Goal: Task Accomplishment & Management: Complete application form

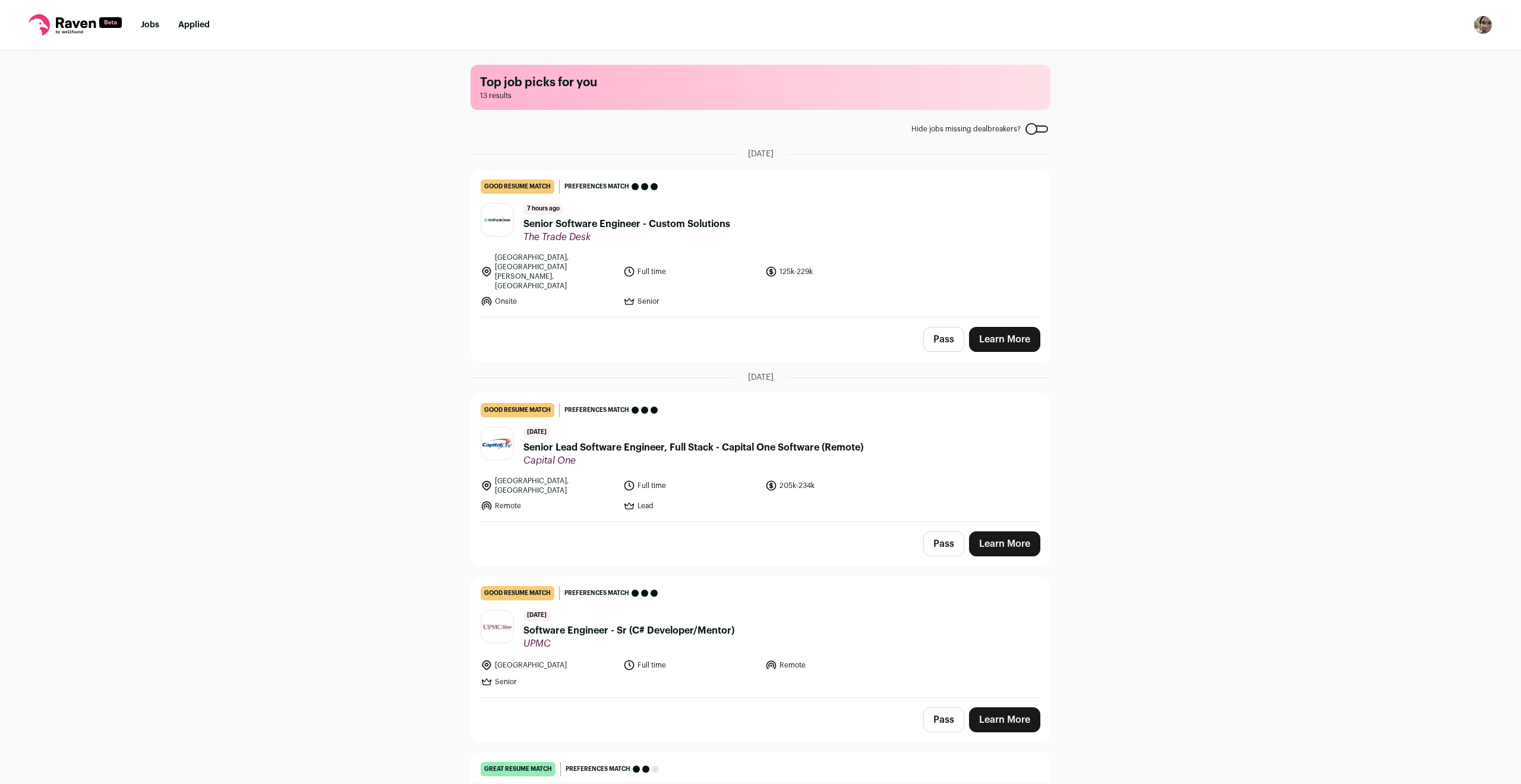
click at [989, 326] on link "Learn More" at bounding box center [1005, 339] width 72 height 25
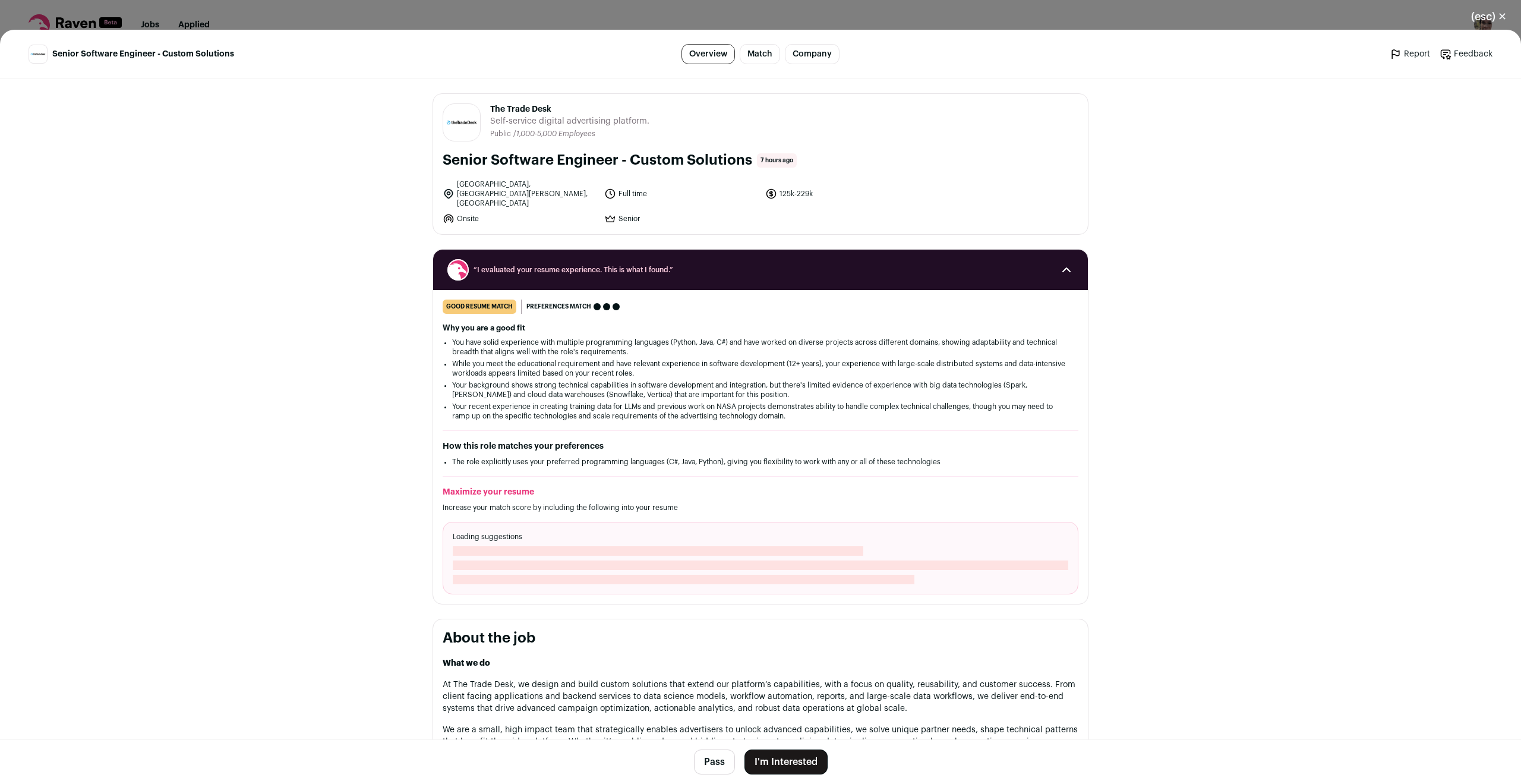
click at [804, 767] on button "I'm Interested" at bounding box center [786, 762] width 83 height 25
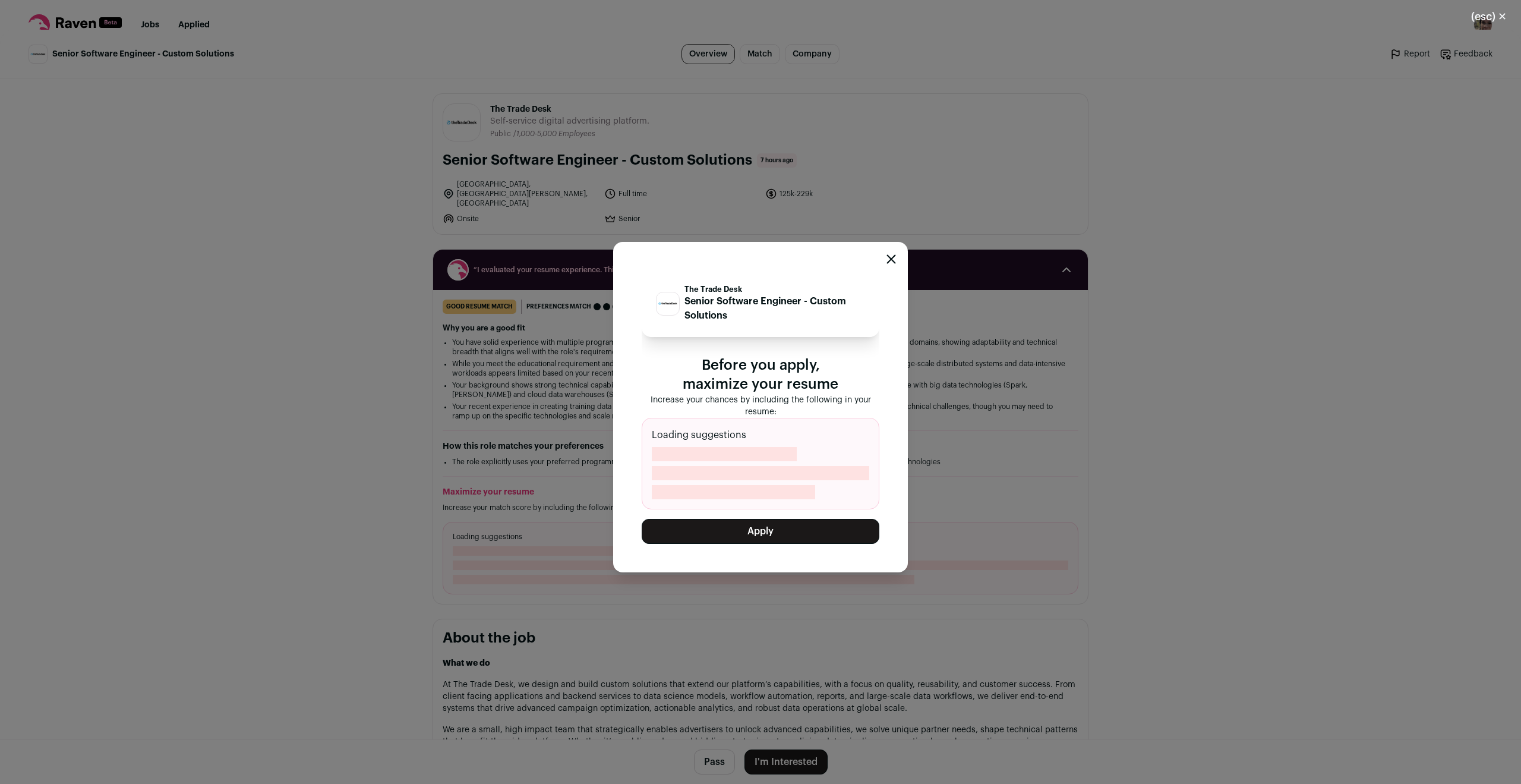
click at [795, 538] on button "Apply" at bounding box center [761, 531] width 237 height 25
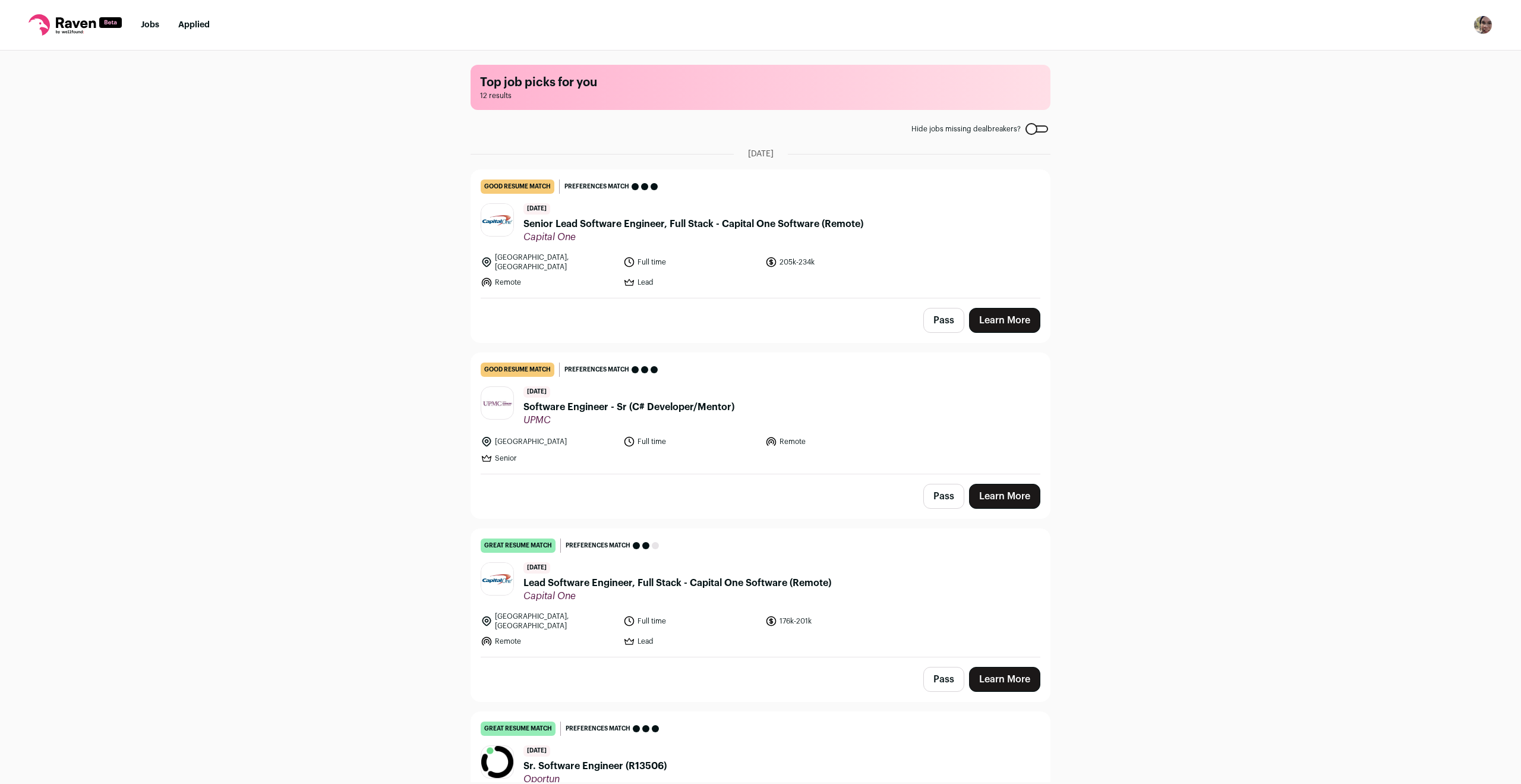
click at [185, 28] on link "Applied" at bounding box center [194, 25] width 31 height 8
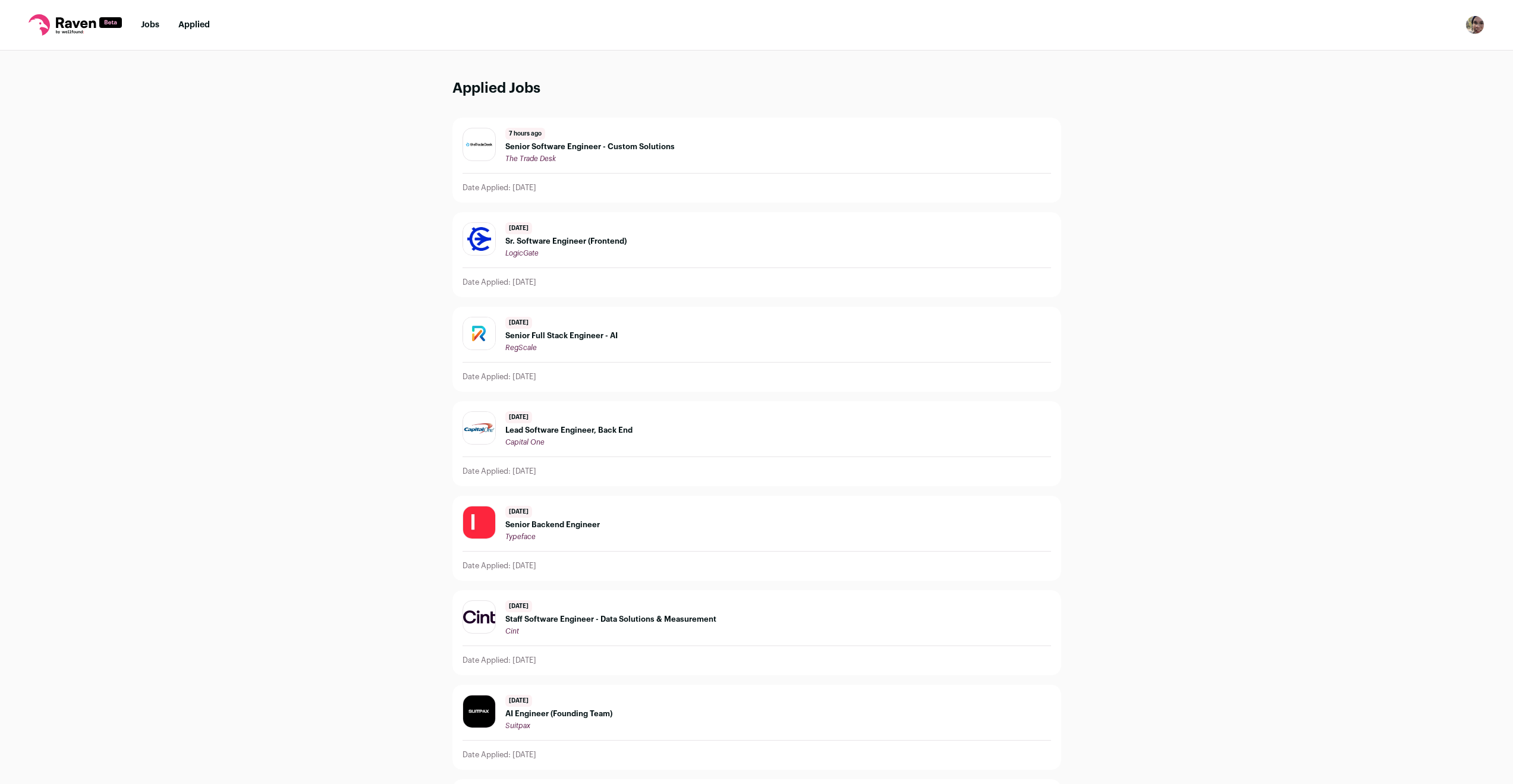
click at [145, 27] on link "Jobs" at bounding box center [150, 25] width 18 height 8
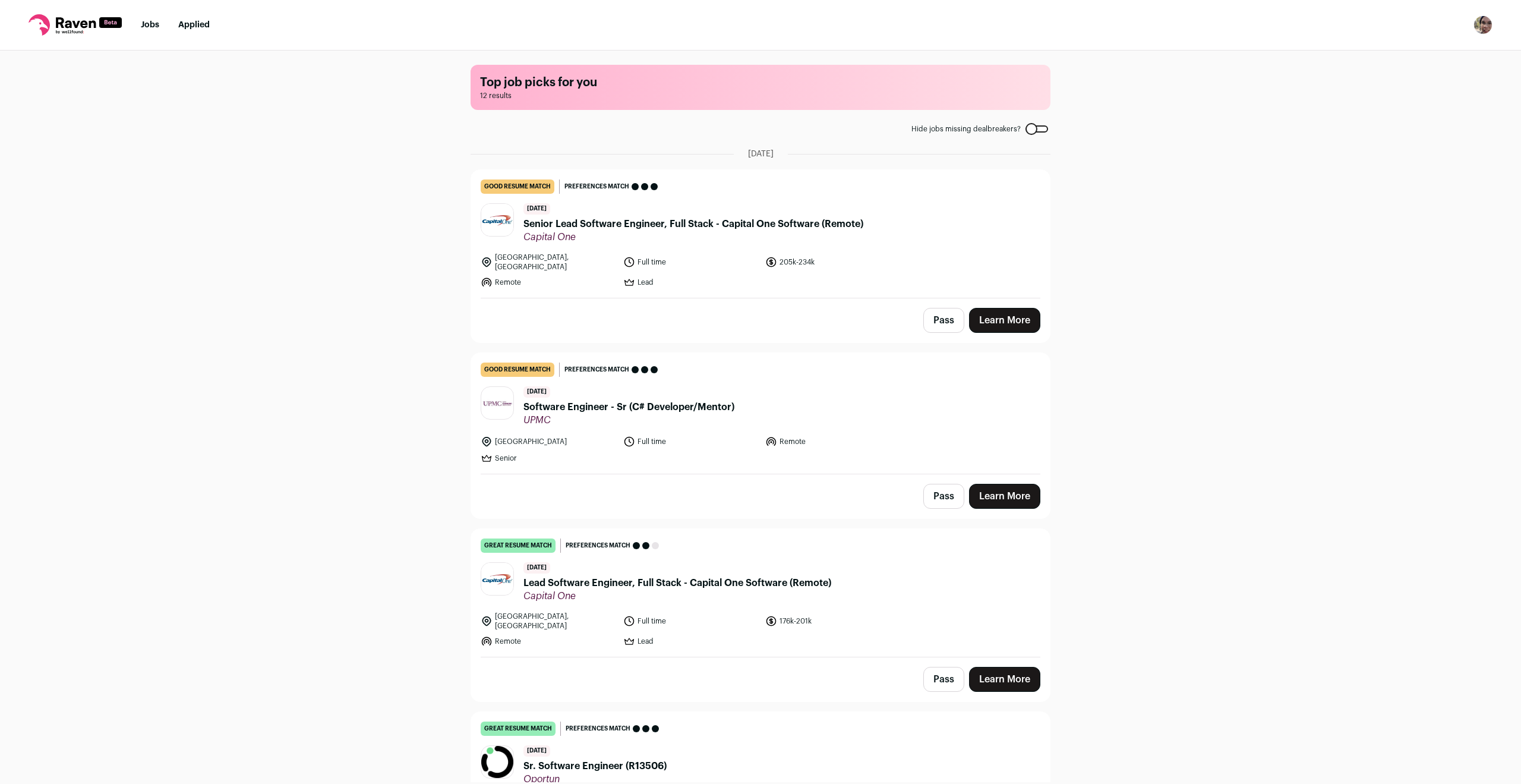
click at [928, 317] on button "Pass" at bounding box center [944, 320] width 41 height 25
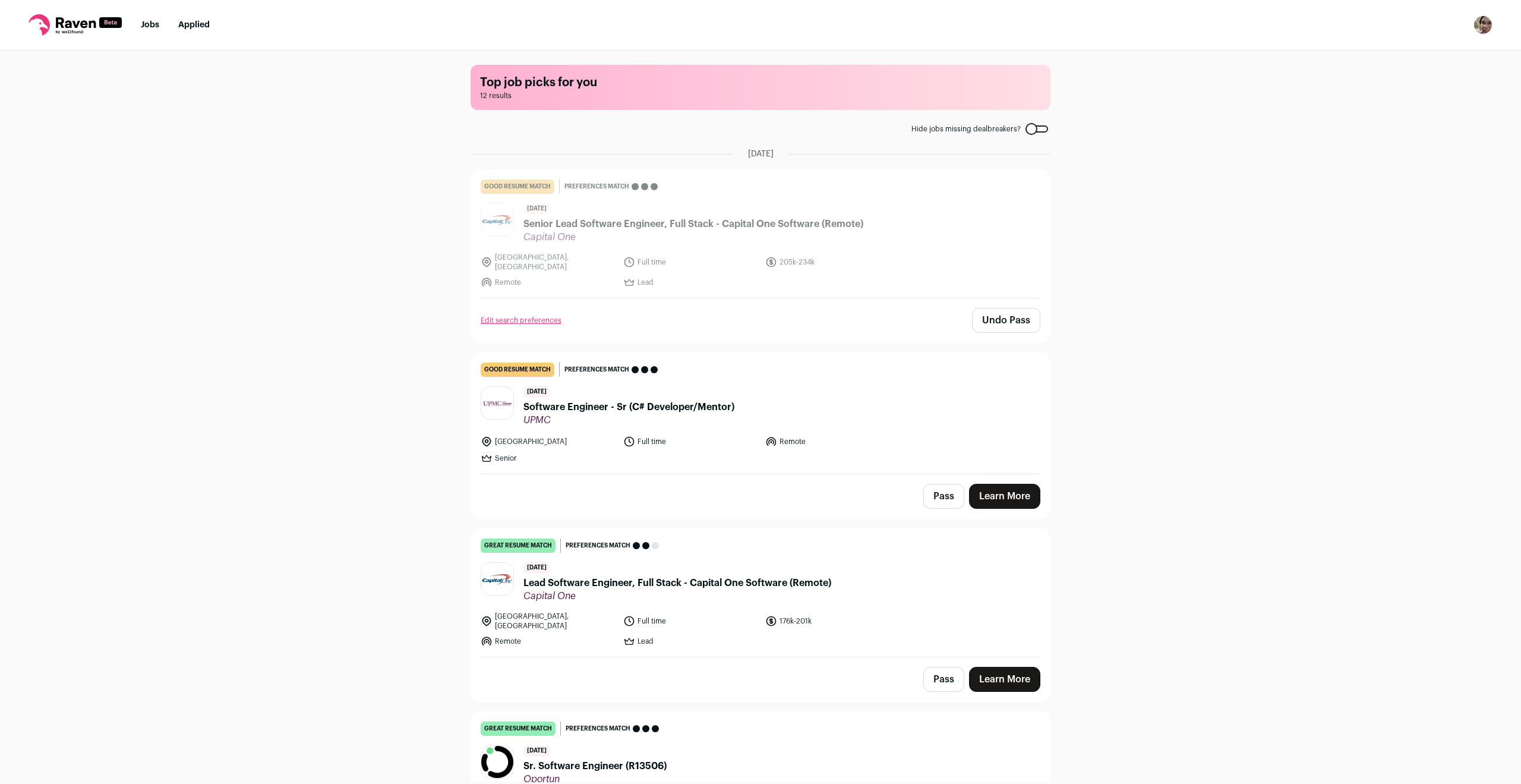
click at [932, 667] on button "Pass" at bounding box center [944, 679] width 41 height 25
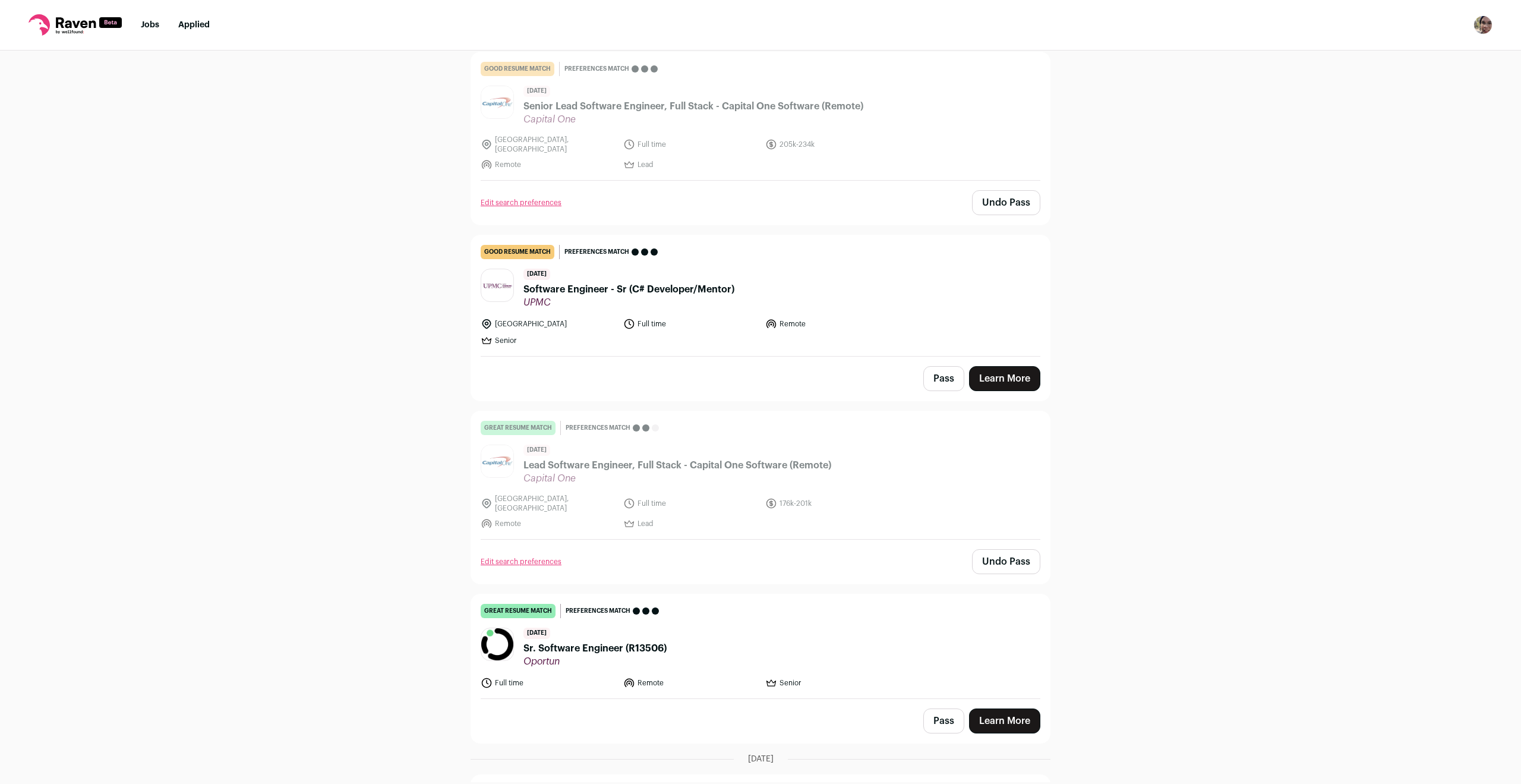
scroll to position [119, 0]
click at [1002, 377] on link "Learn More" at bounding box center [1005, 378] width 72 height 25
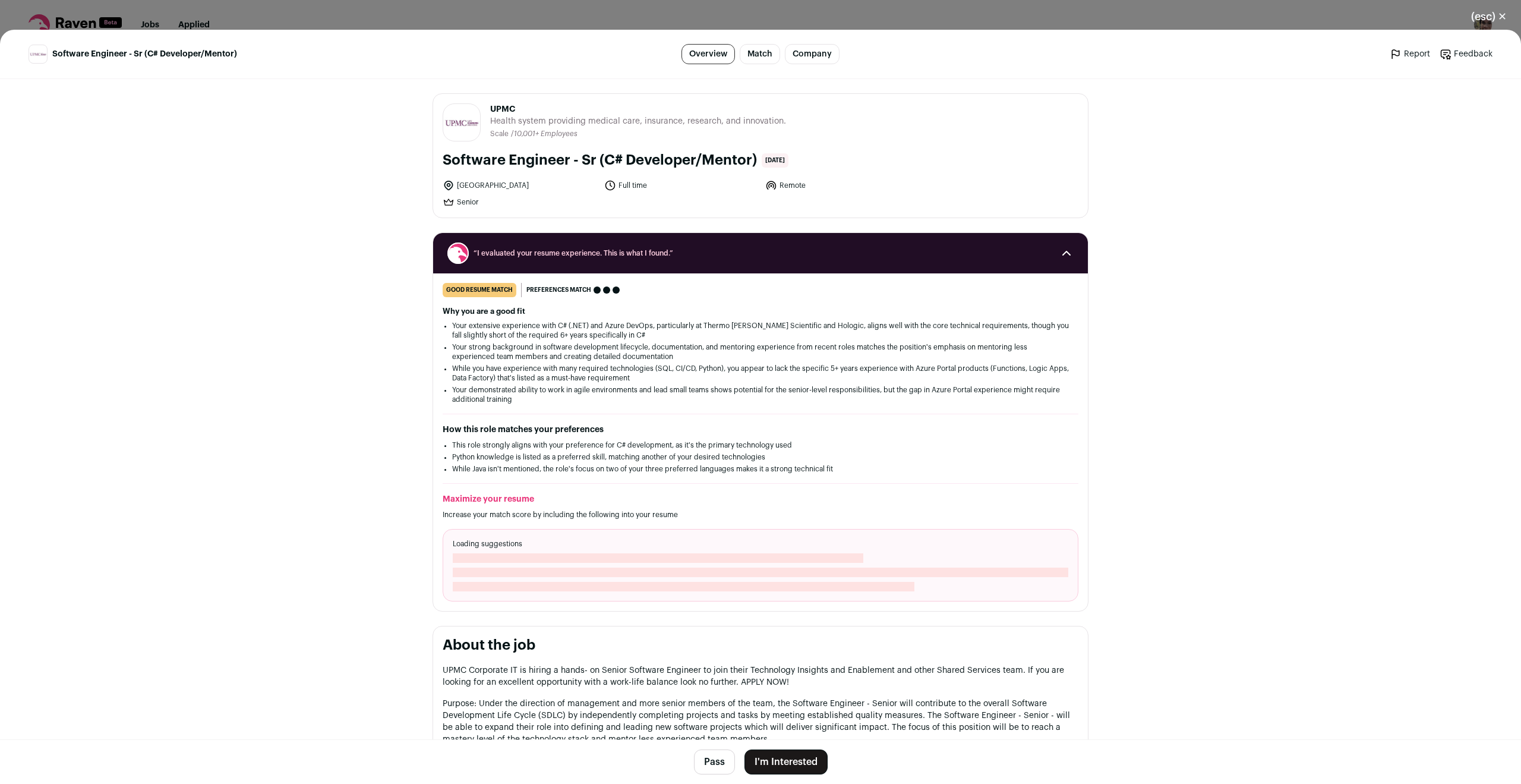
click at [789, 755] on button "I'm Interested" at bounding box center [786, 762] width 83 height 25
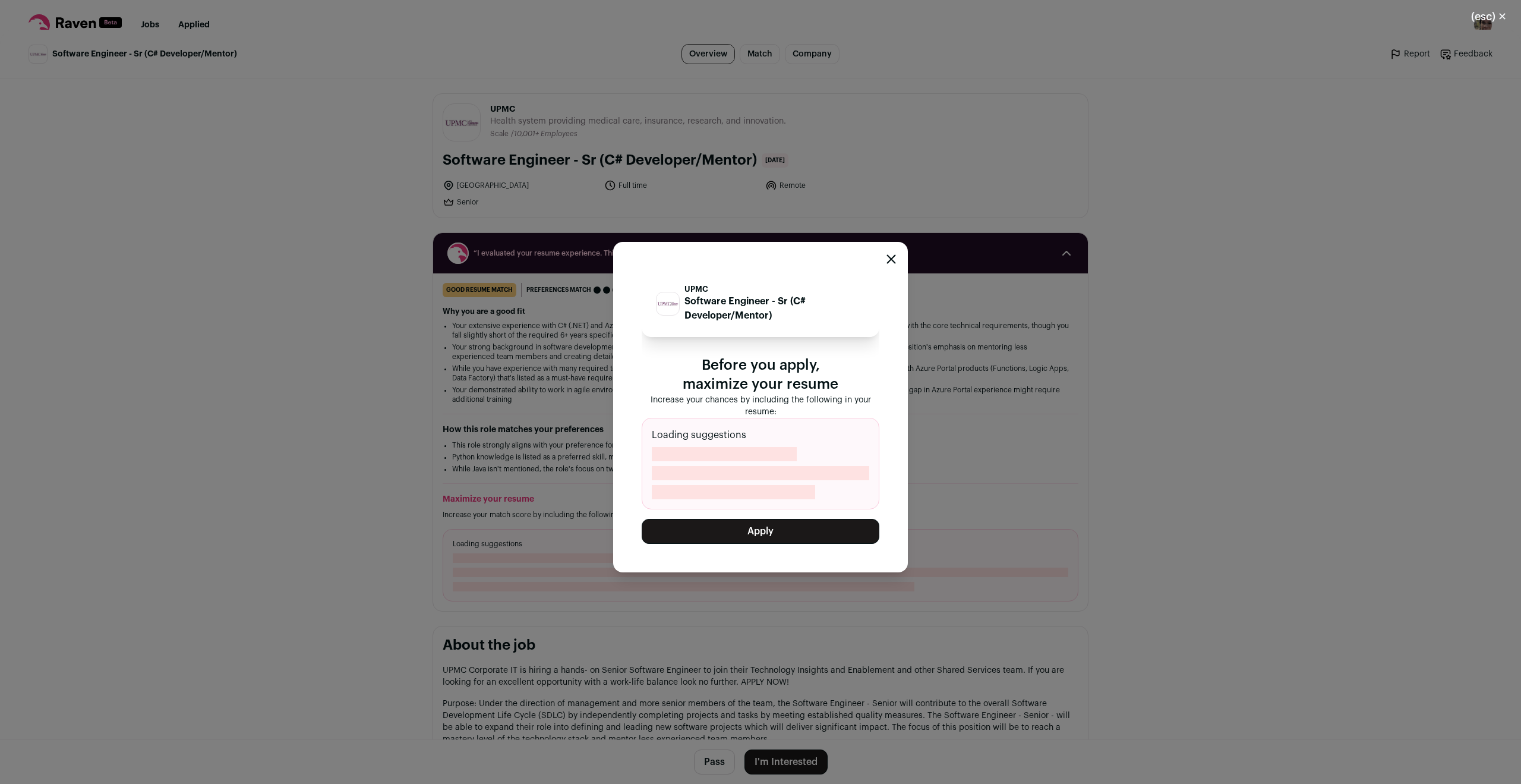
click at [842, 537] on button "Apply" at bounding box center [761, 531] width 237 height 25
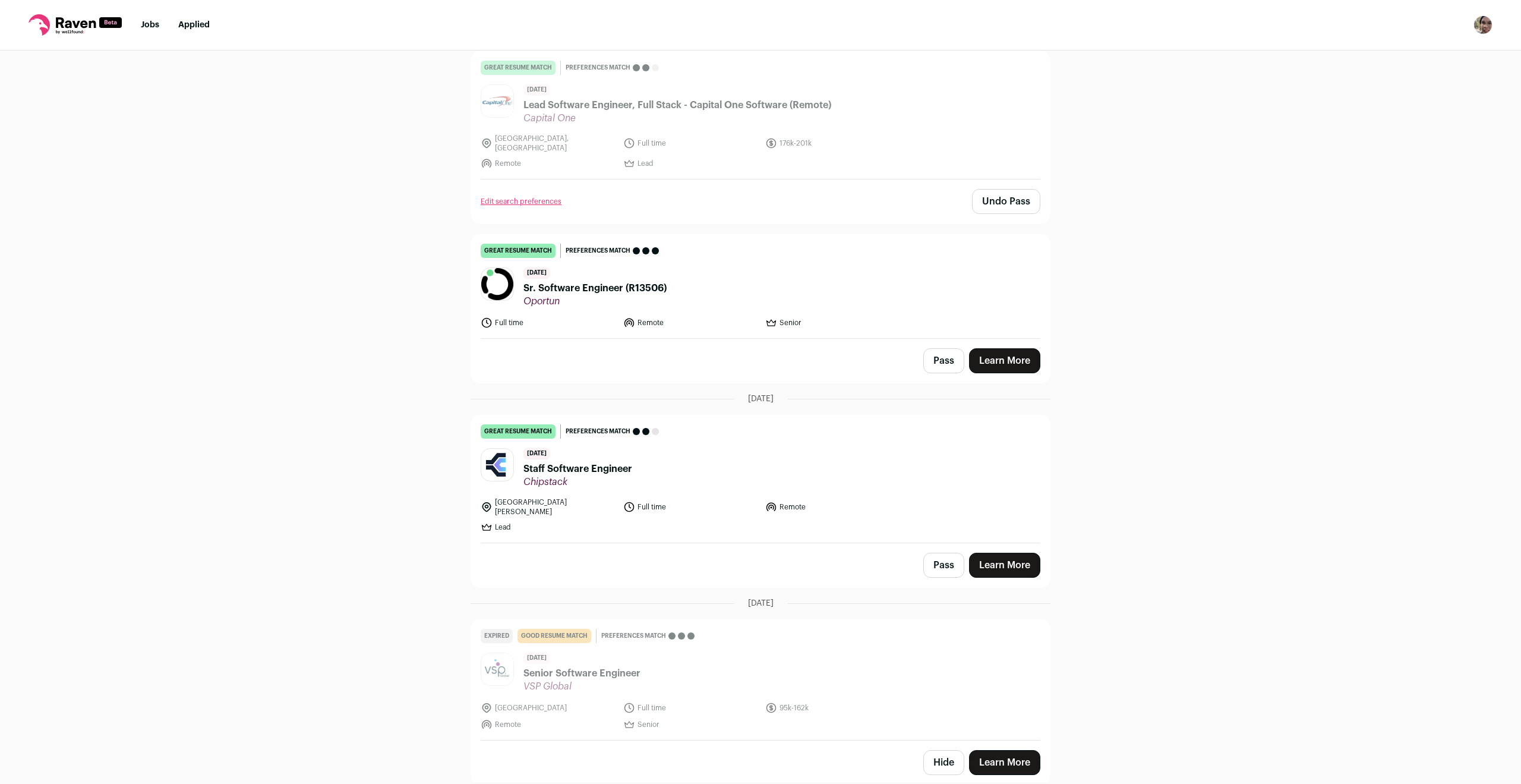
scroll to position [297, 0]
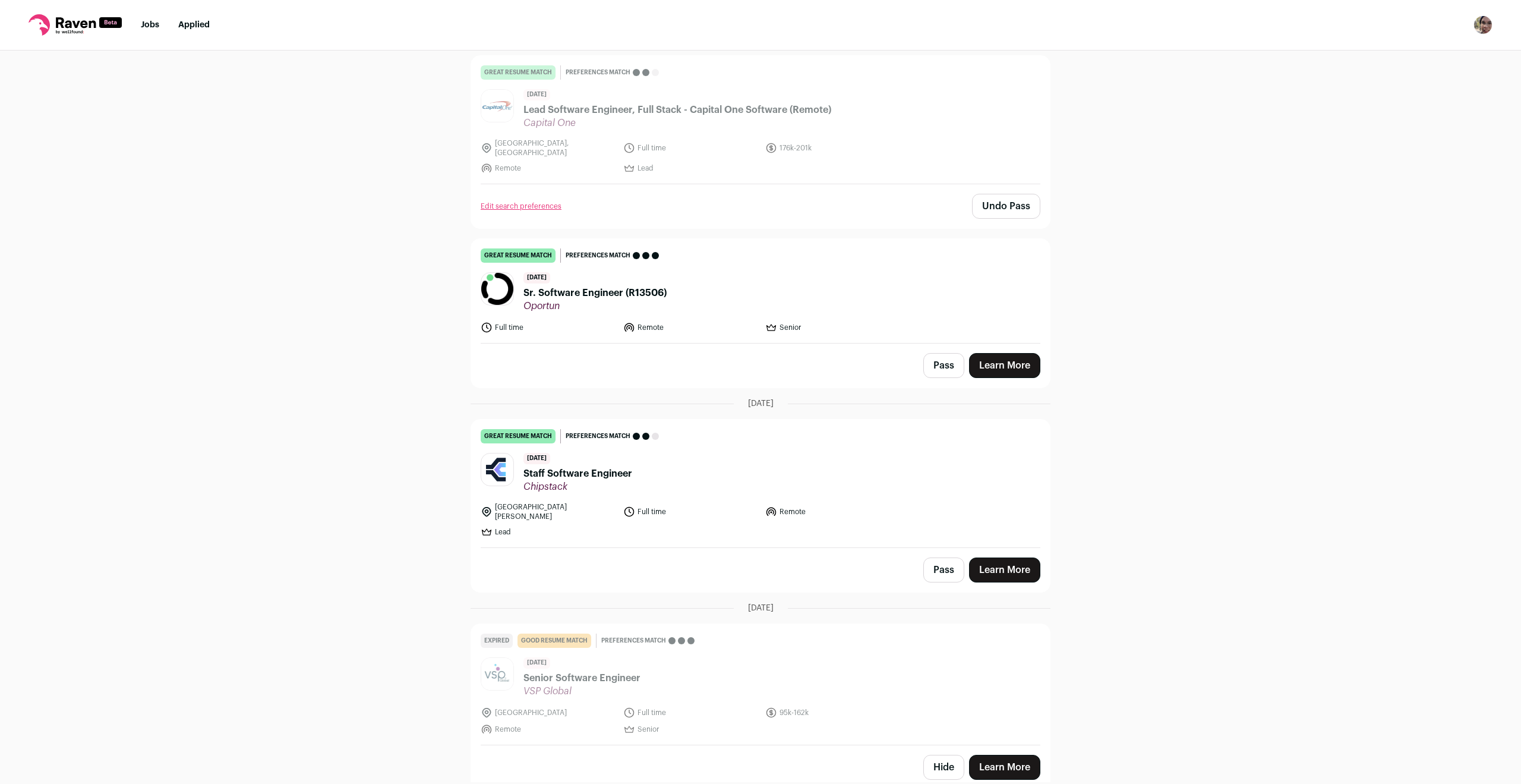
click at [991, 353] on link "Learn More" at bounding box center [1005, 365] width 72 height 25
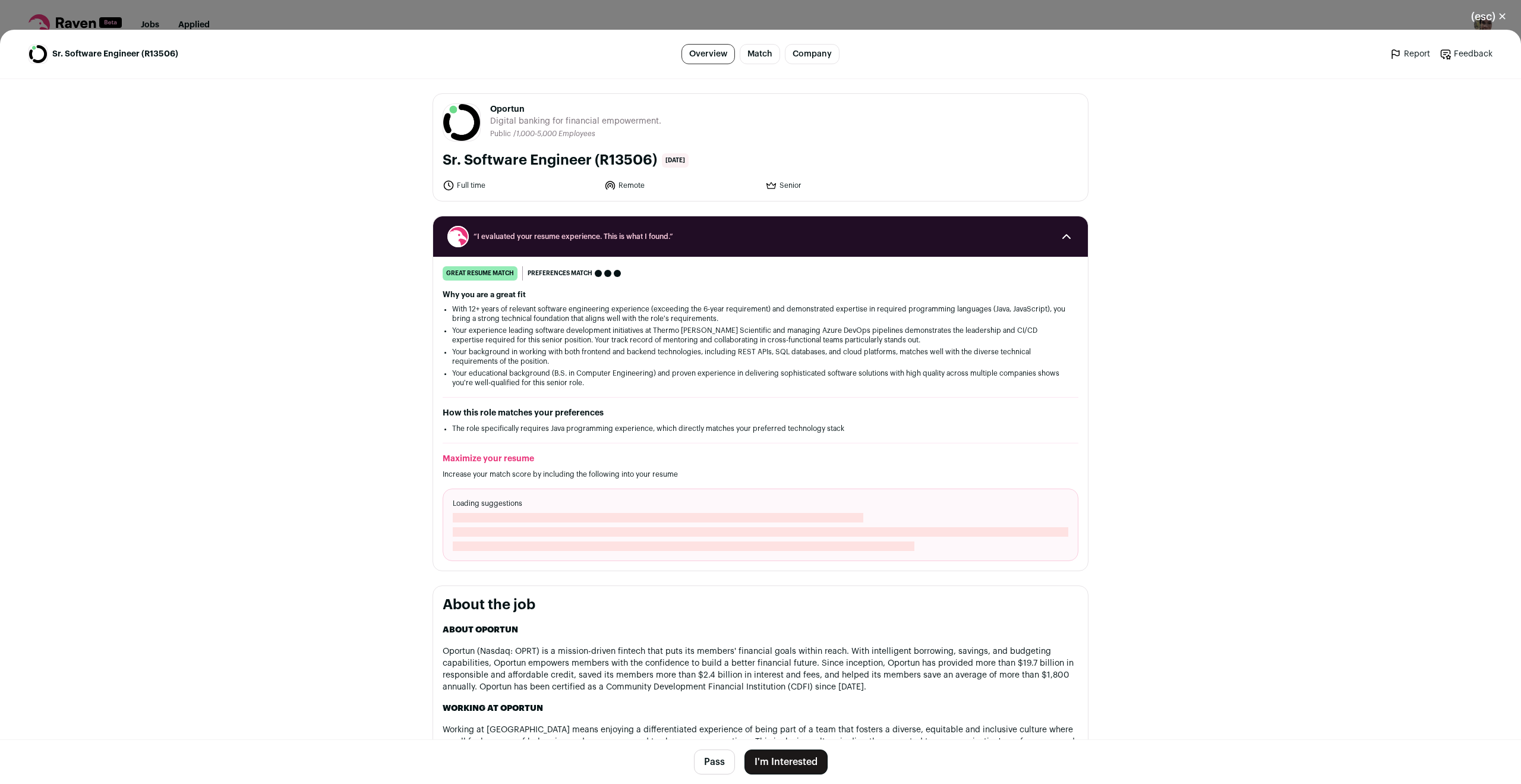
click at [763, 756] on button "I'm Interested" at bounding box center [786, 762] width 83 height 25
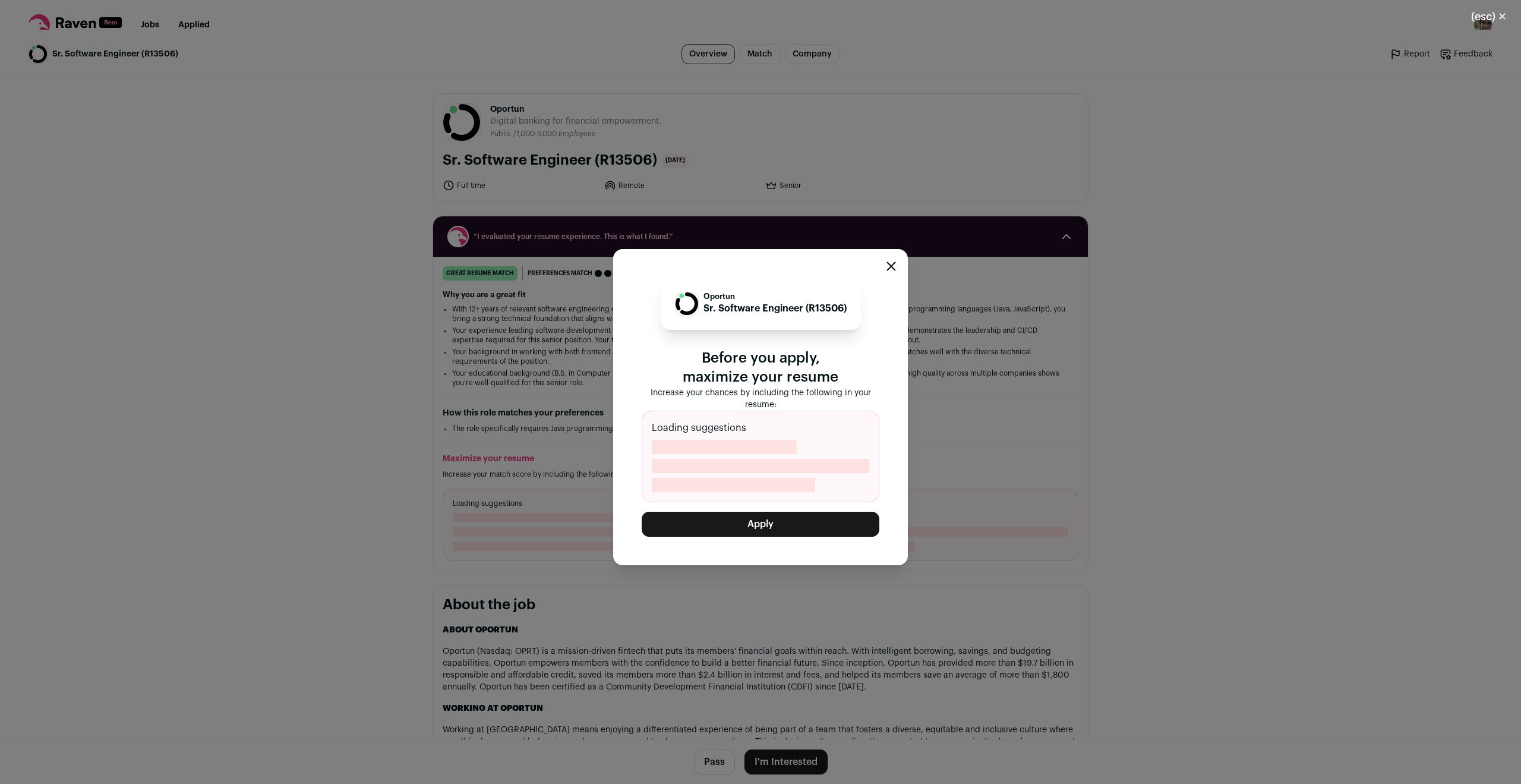
click at [760, 533] on button "Apply" at bounding box center [761, 524] width 237 height 25
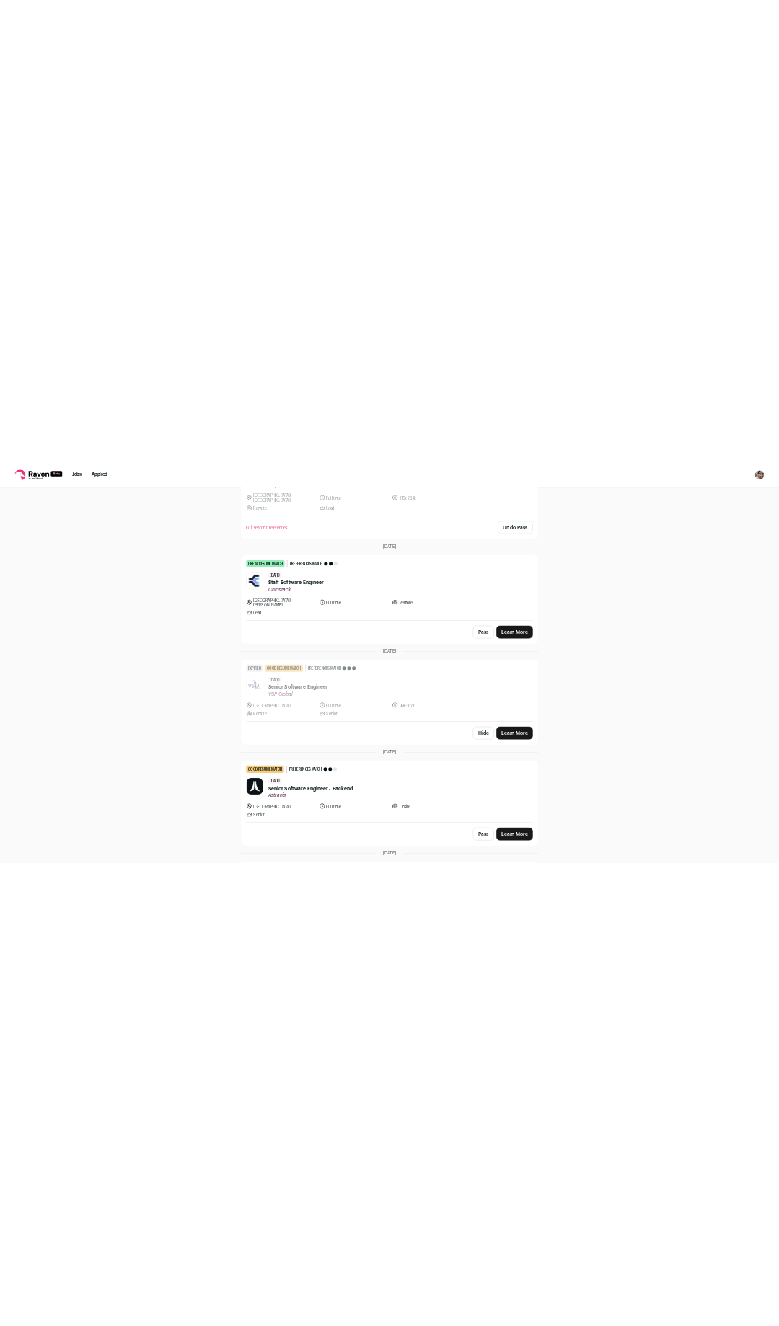
scroll to position [433, 0]
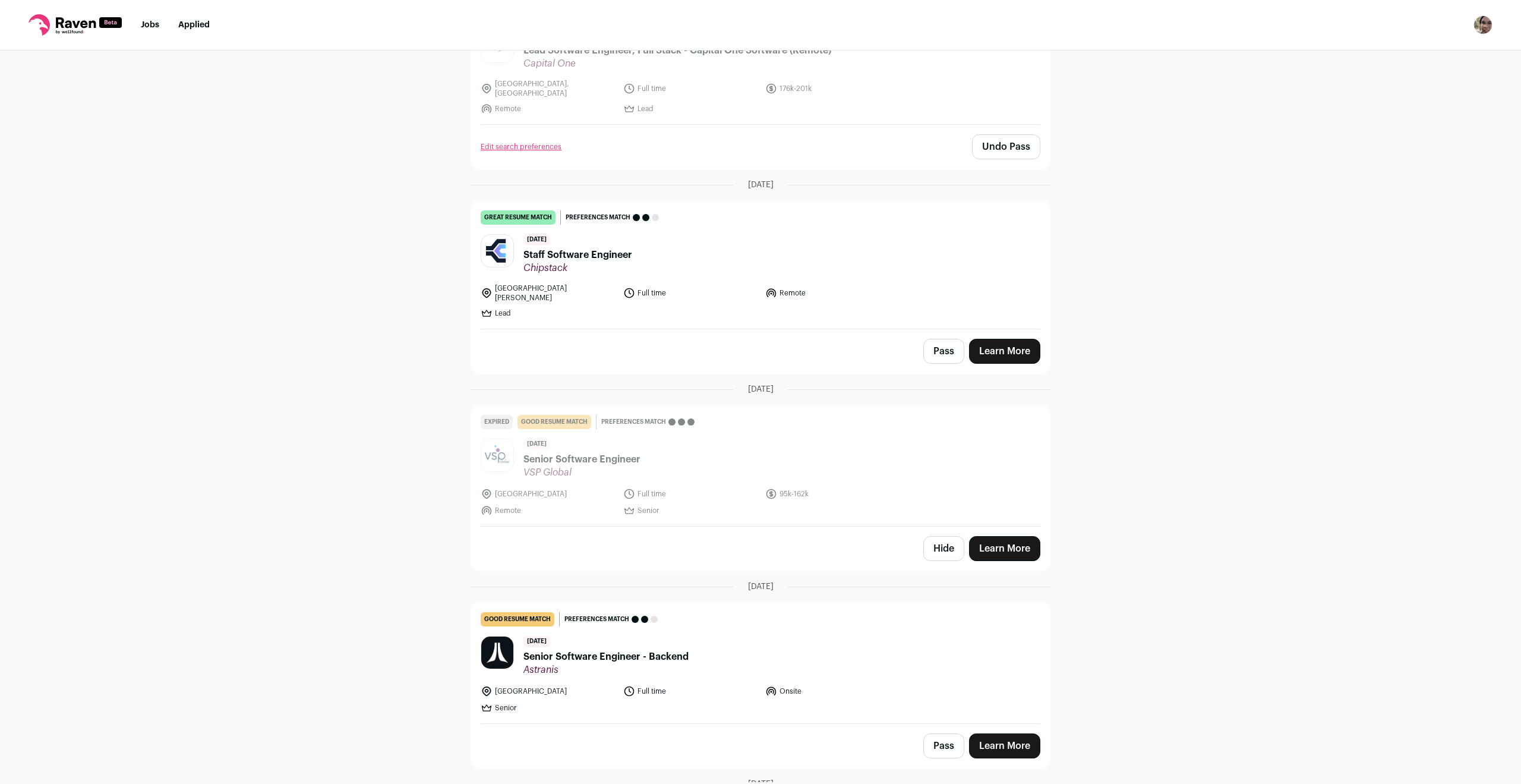
click at [1014, 339] on link "Learn More" at bounding box center [1005, 351] width 72 height 25
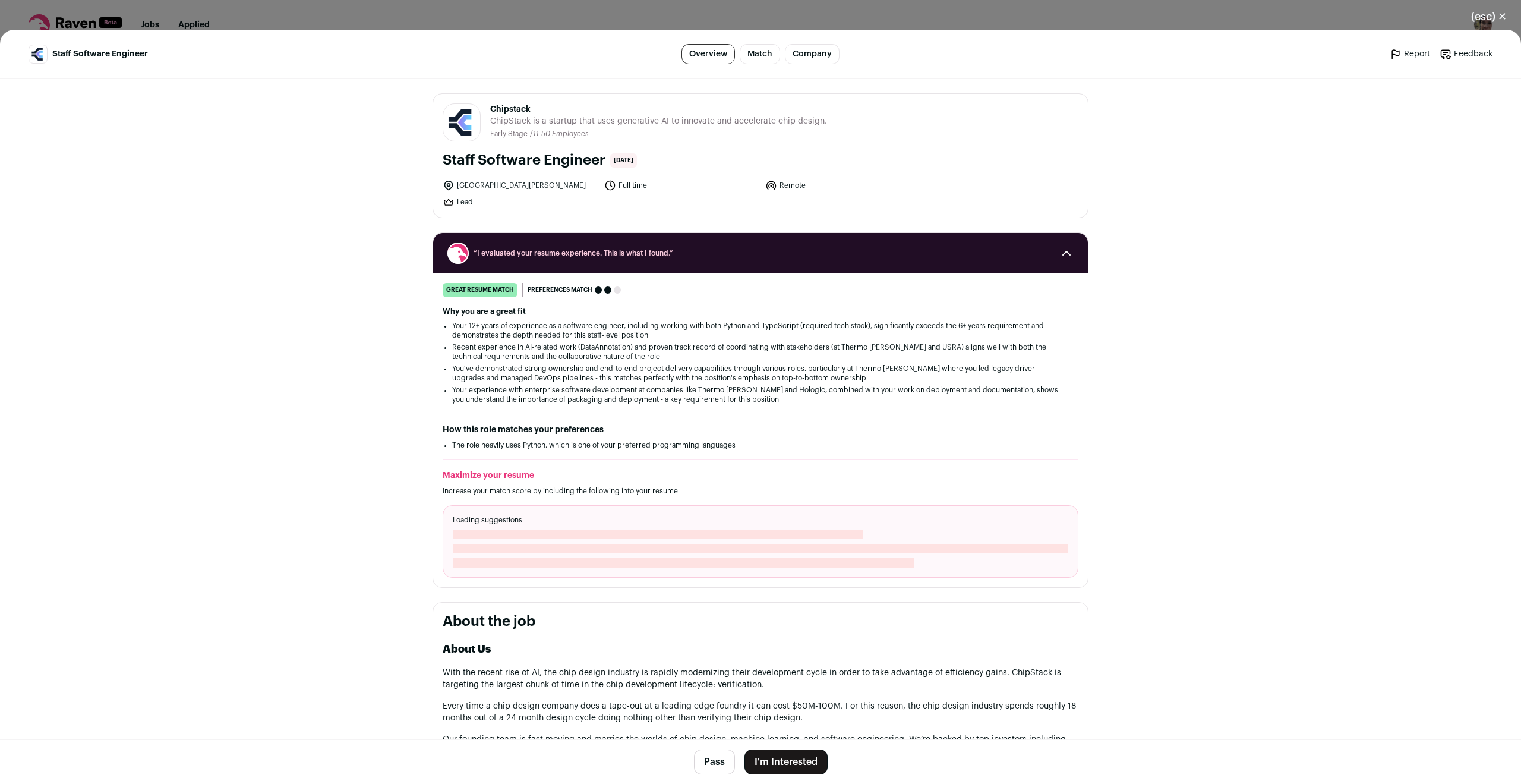
click at [793, 762] on button "I'm Interested" at bounding box center [786, 762] width 83 height 25
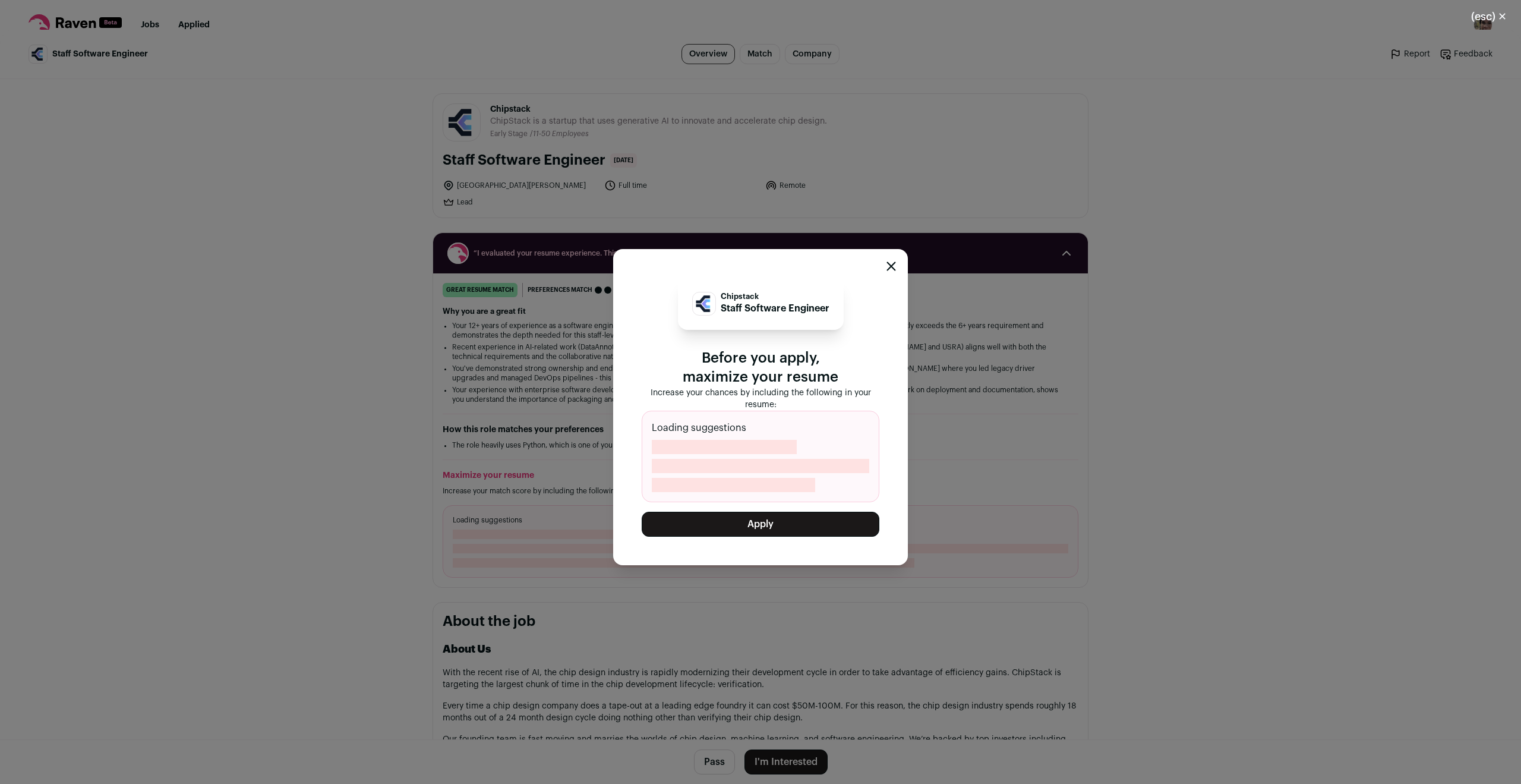
click at [830, 528] on button "Apply" at bounding box center [761, 524] width 237 height 25
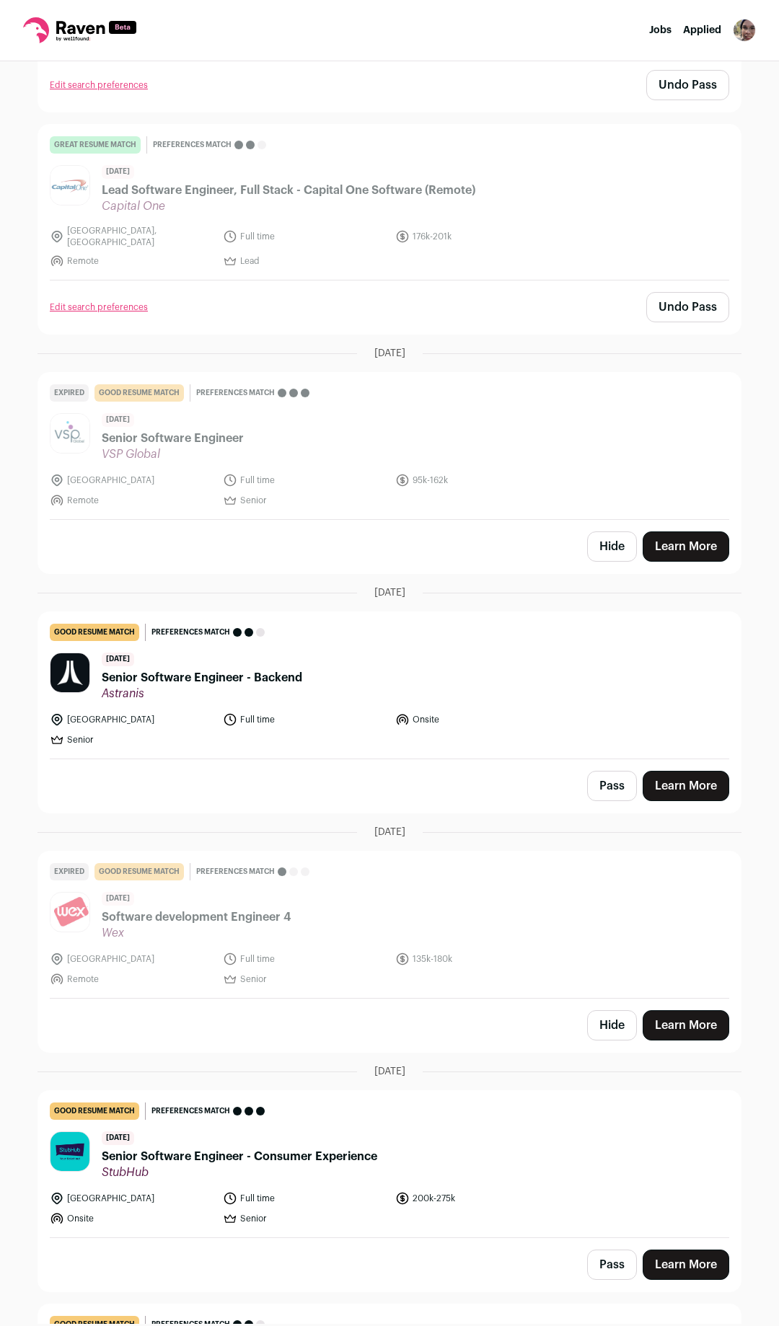
scroll to position [0, 0]
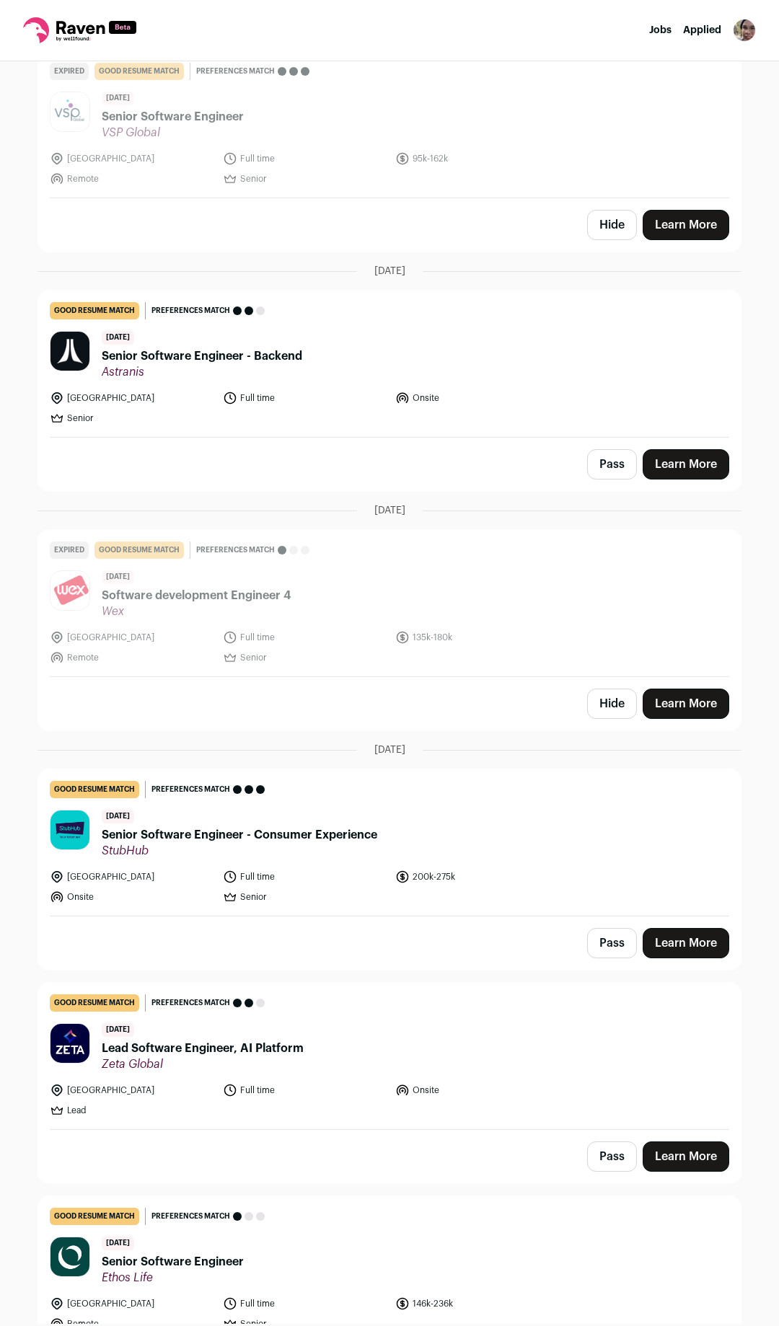
scroll to position [649, 0]
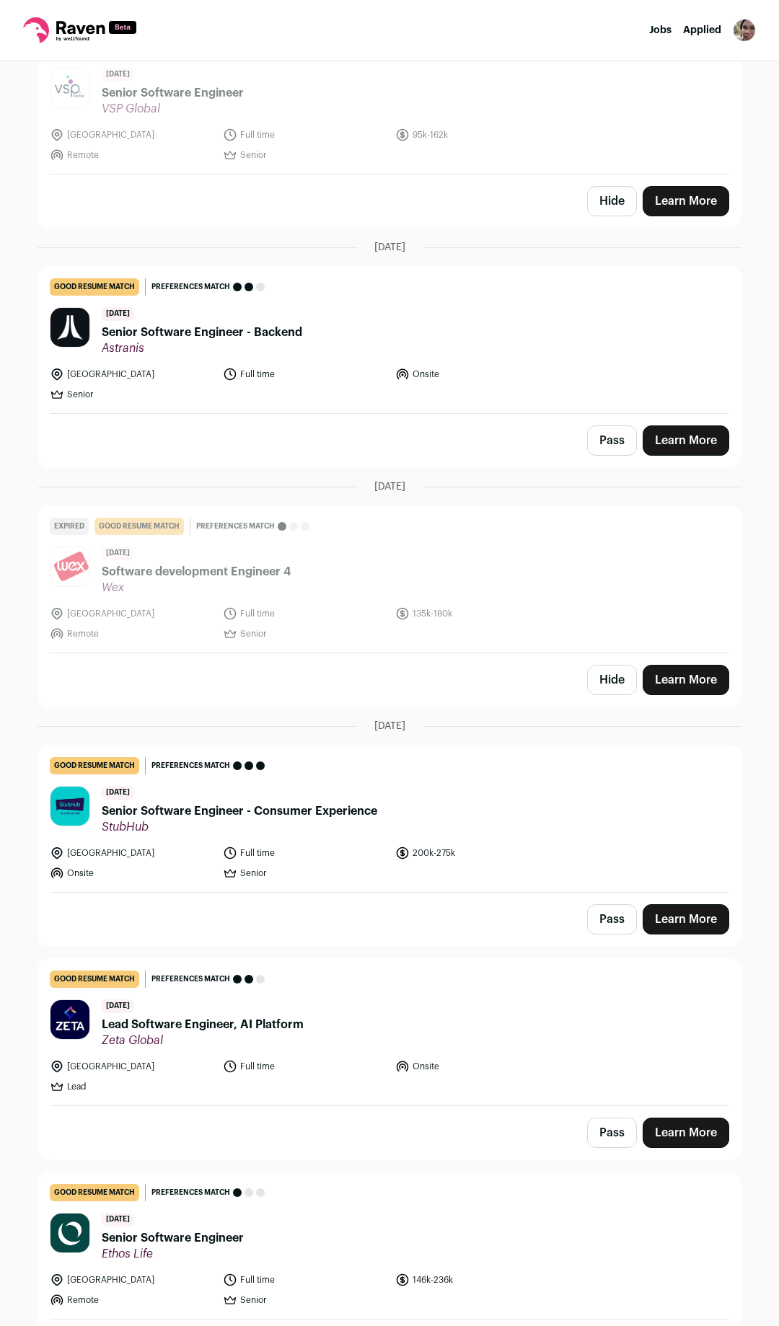
click at [699, 904] on link "Learn More" at bounding box center [685, 919] width 87 height 30
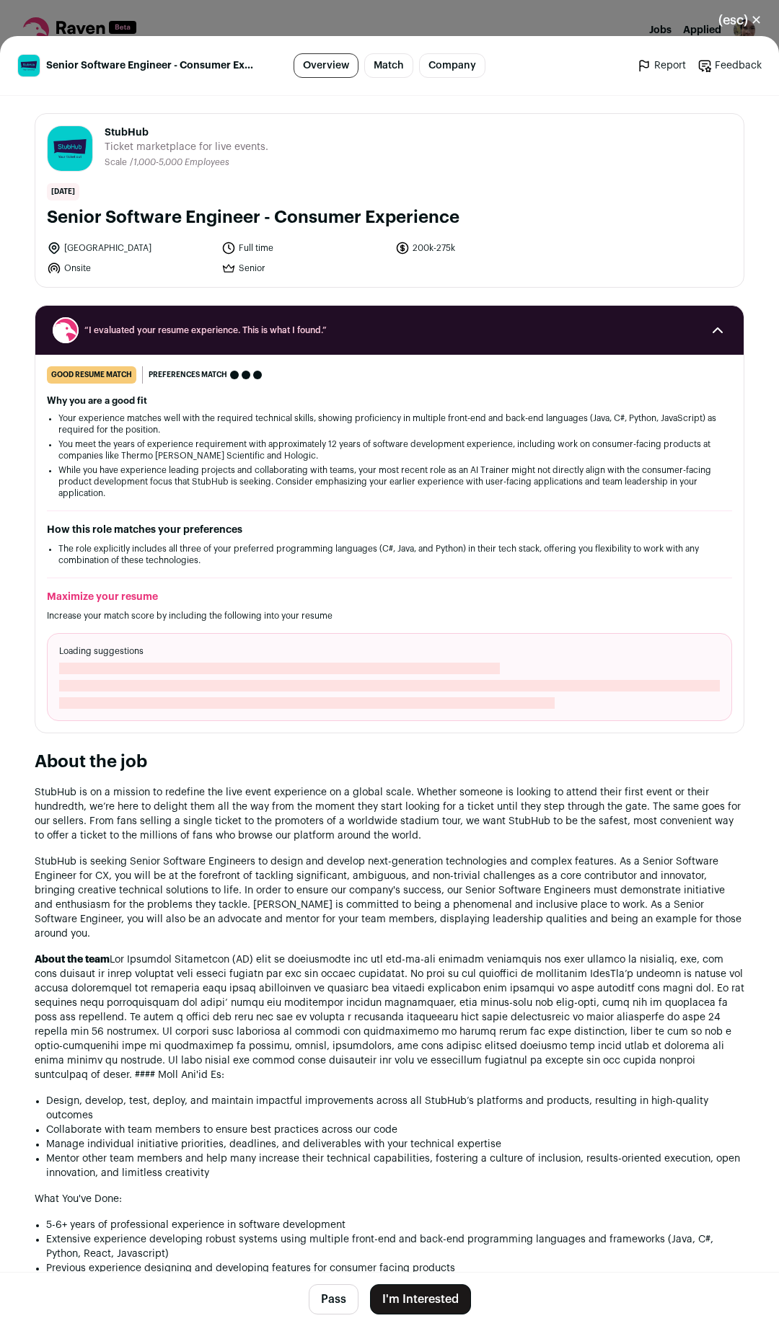
click at [391, 1293] on button "I'm Interested" at bounding box center [420, 1299] width 101 height 30
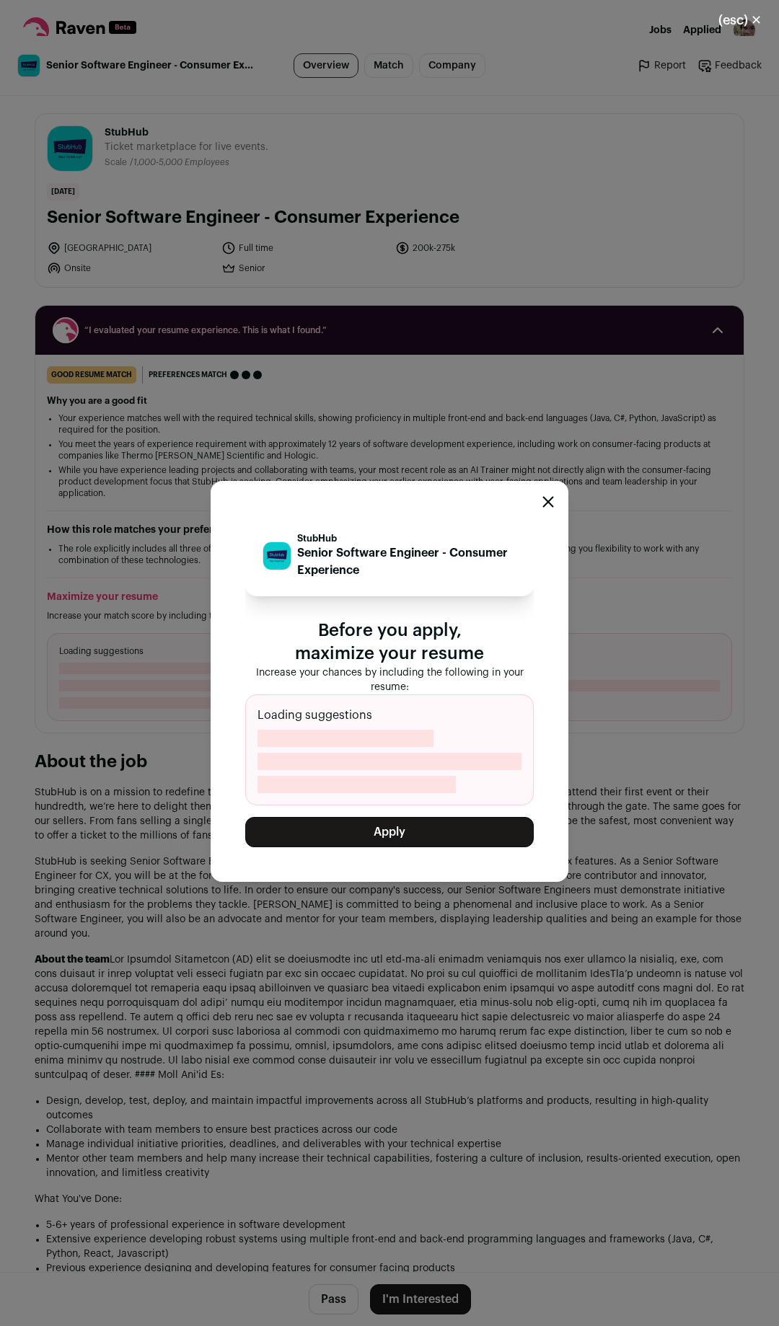
click at [399, 833] on button "Apply" at bounding box center [389, 832] width 288 height 30
